Goal: Navigation & Orientation: Find specific page/section

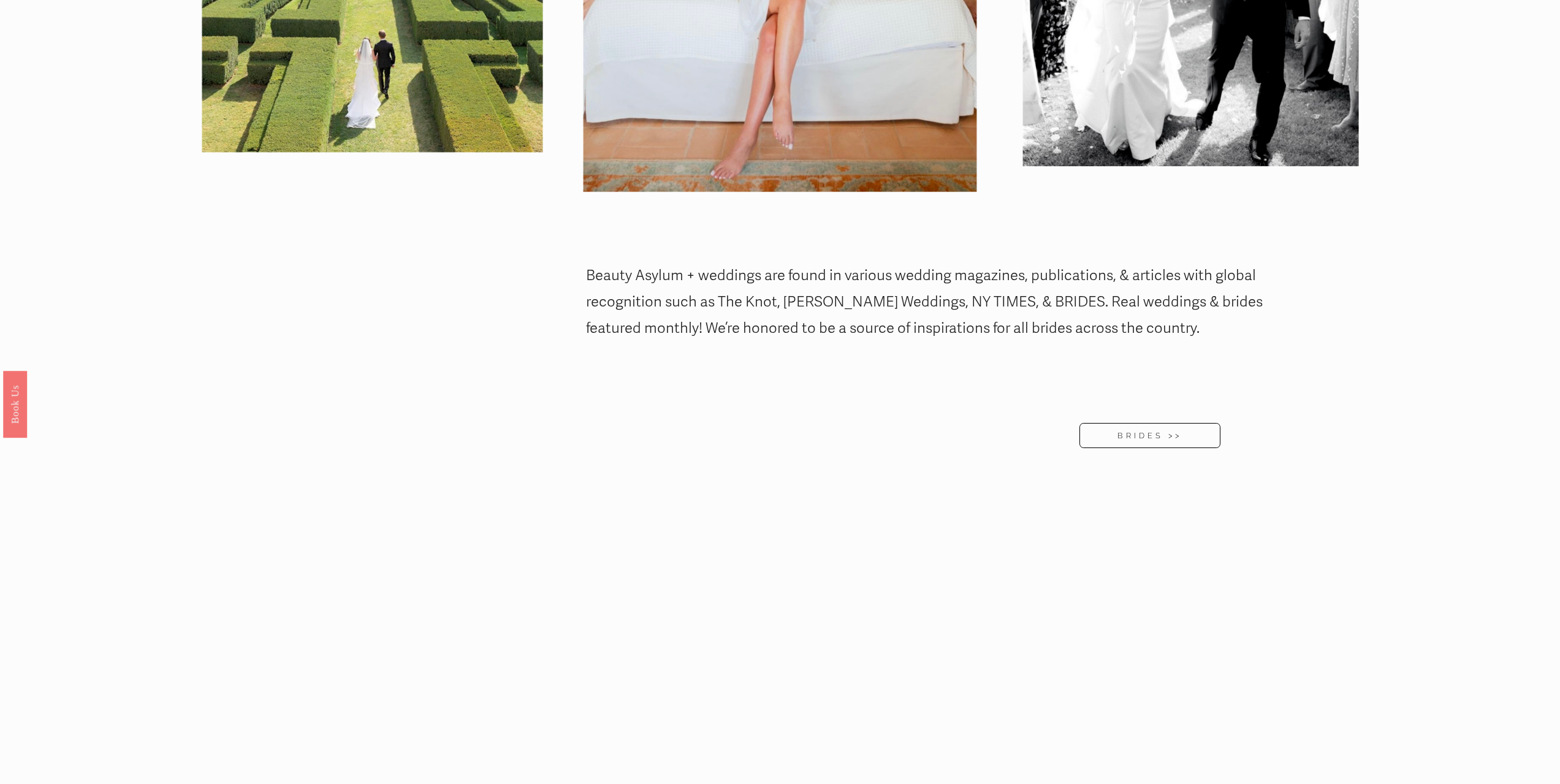
scroll to position [2329, 0]
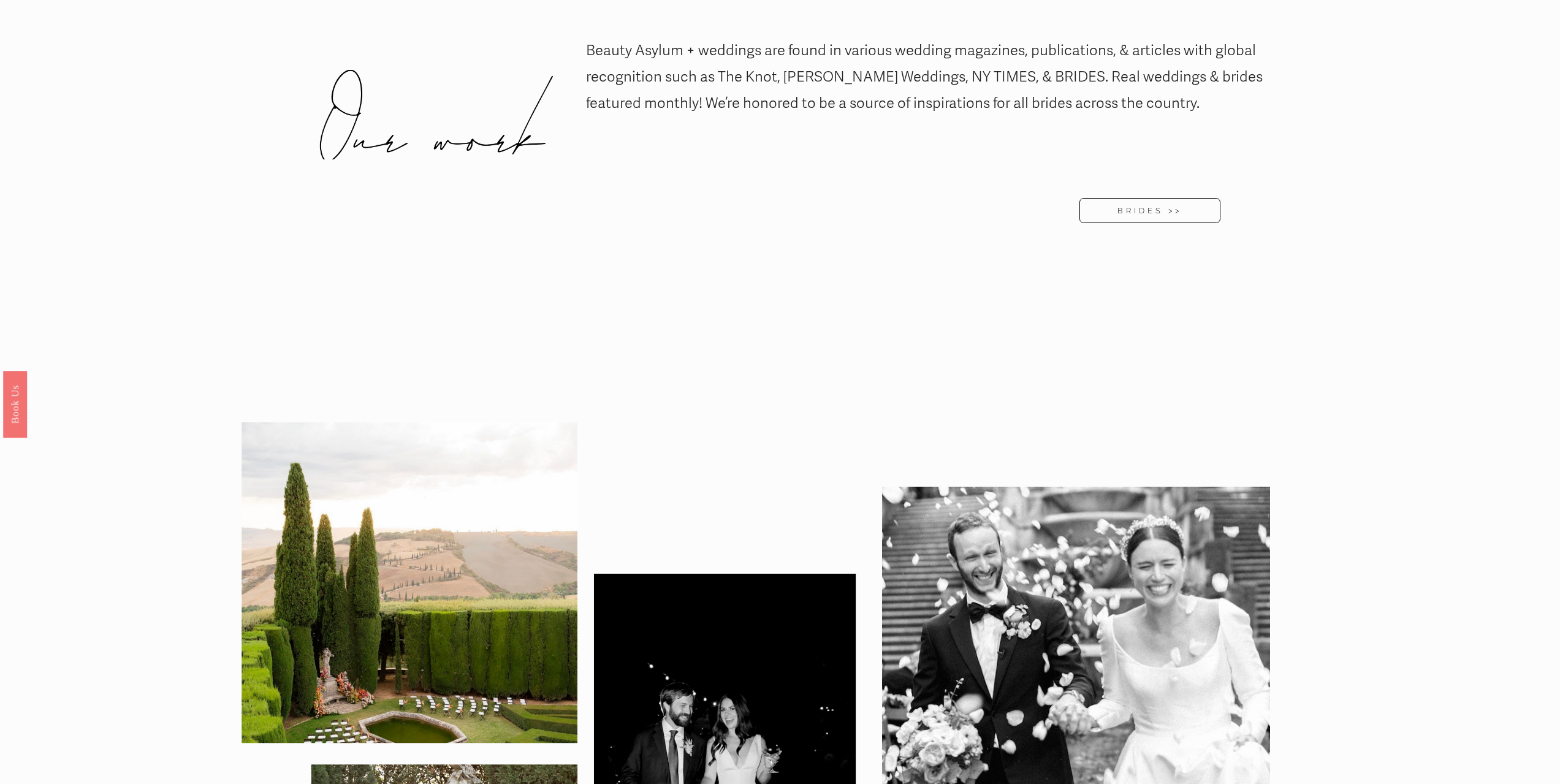
click at [1127, 198] on link "BRIDES >>" at bounding box center [1150, 211] width 141 height 25
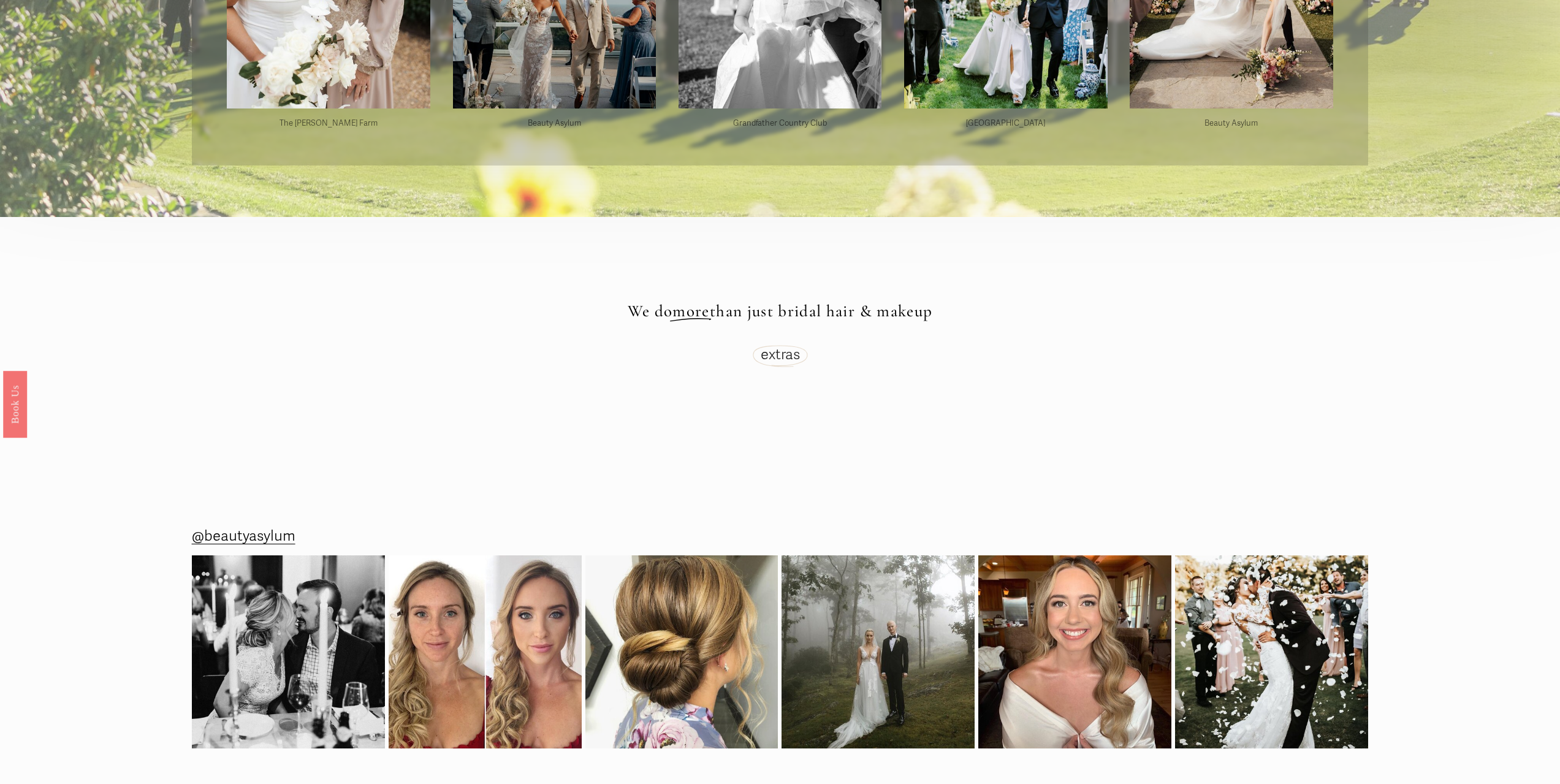
scroll to position [4576, 0]
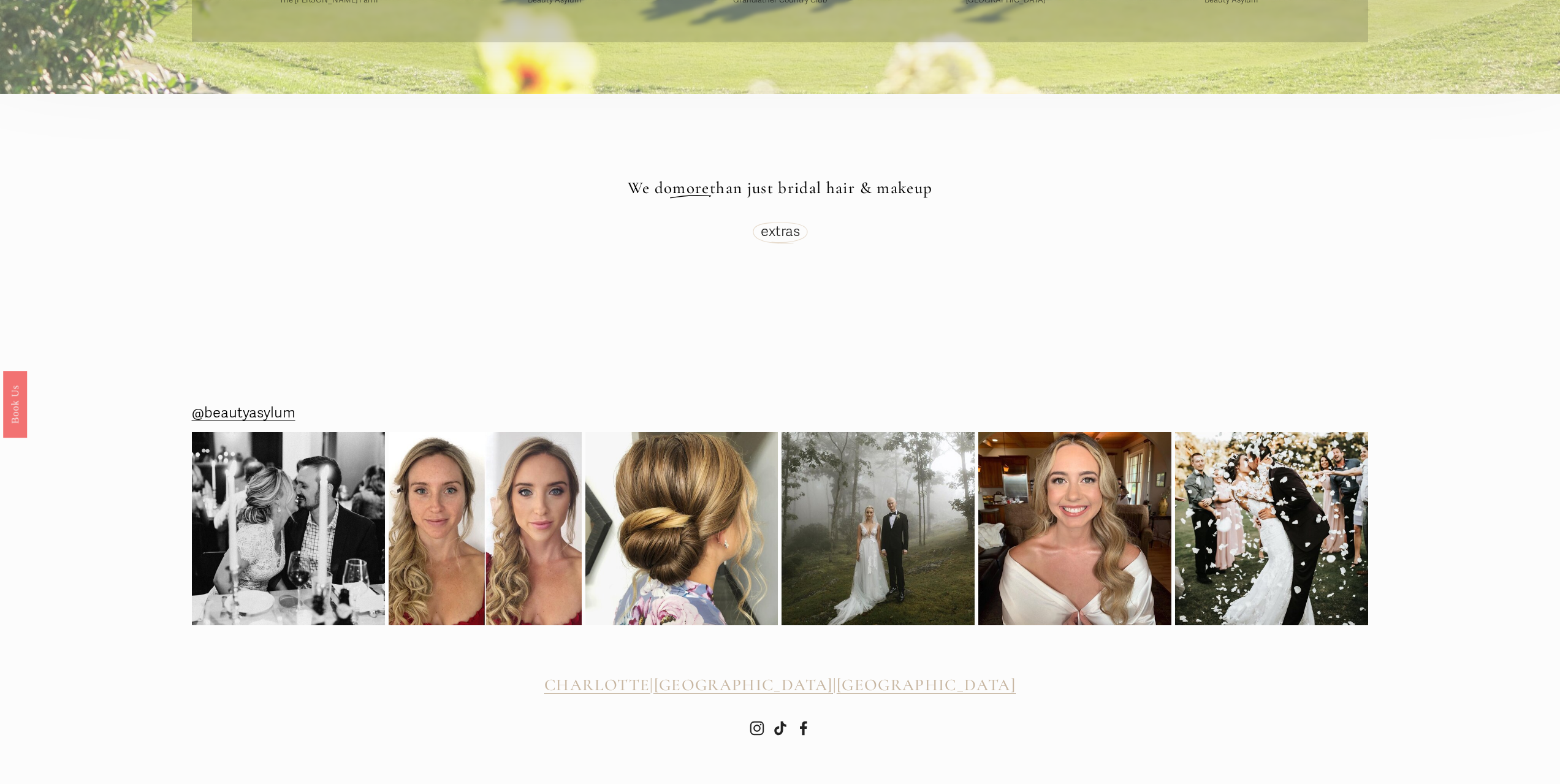
click at [767, 223] on link "extras" at bounding box center [780, 231] width 40 height 18
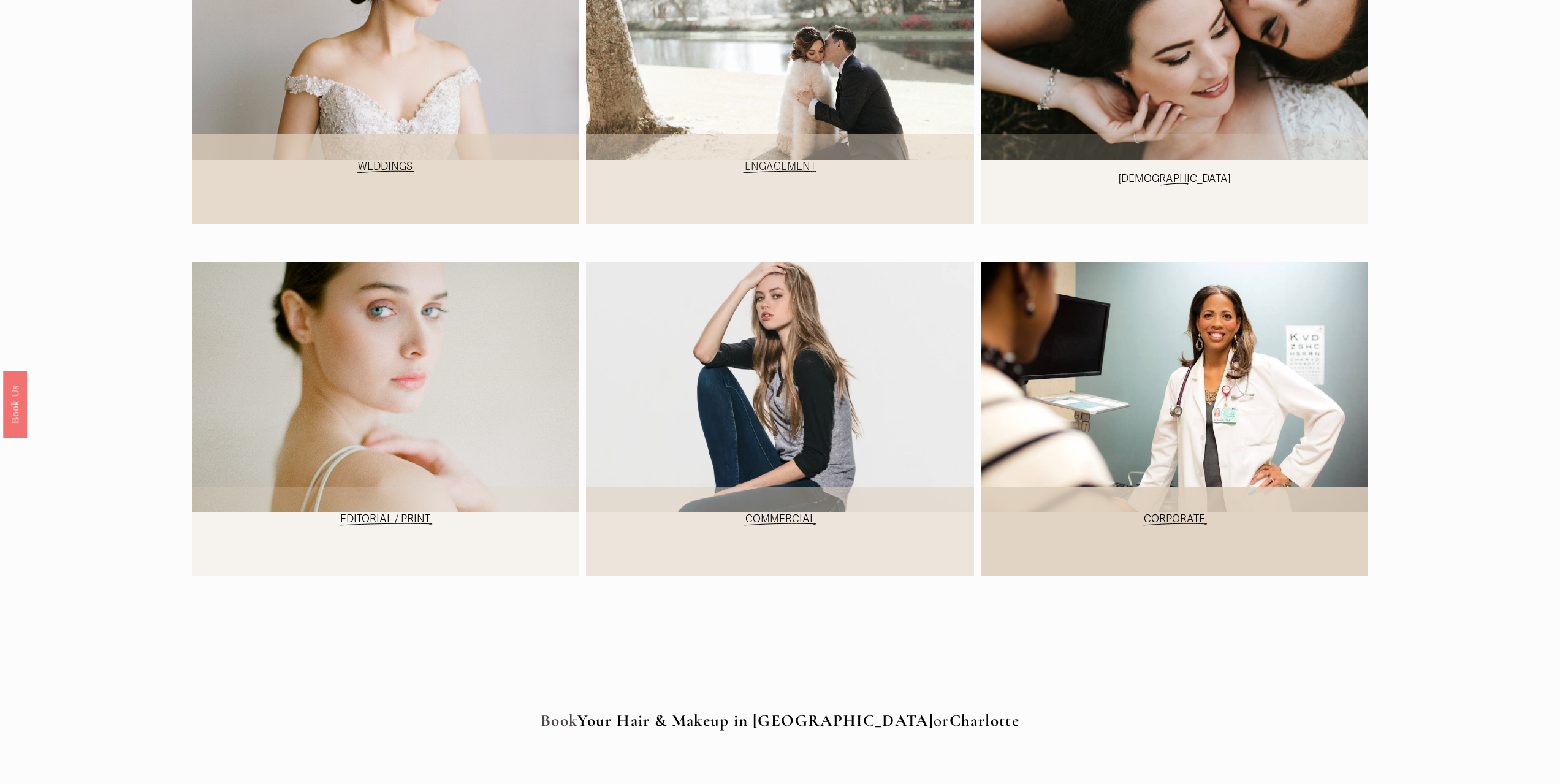
scroll to position [427, 0]
